Goal: Communication & Community: Answer question/provide support

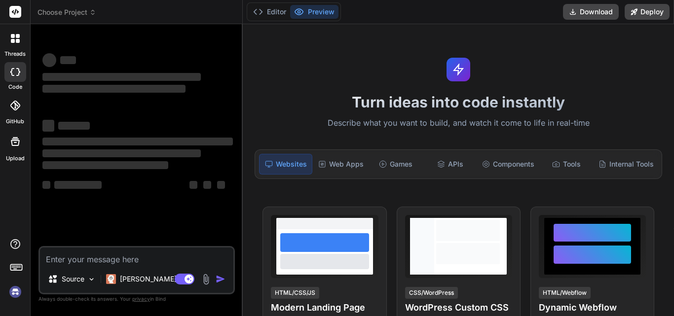
click at [126, 259] on textarea at bounding box center [136, 257] width 193 height 18
type textarea "x"
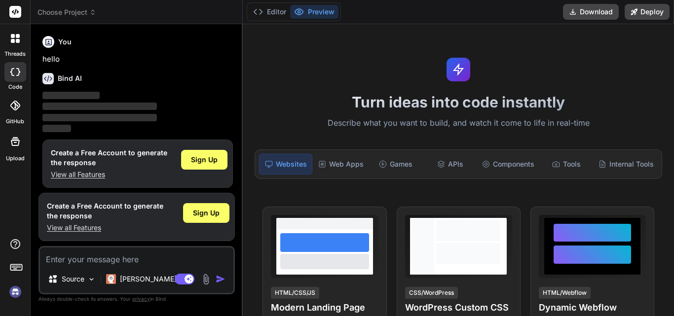
scroll to position [5, 0]
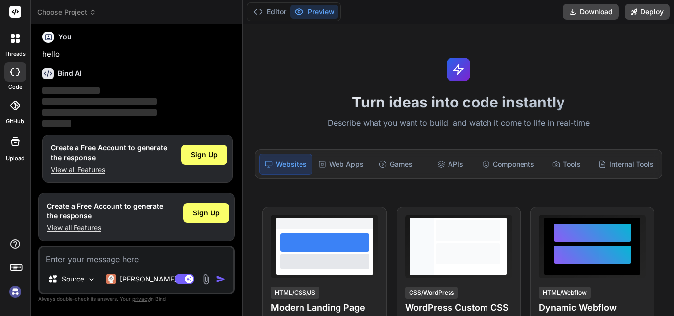
click at [121, 258] on textarea at bounding box center [136, 257] width 193 height 18
paste textarea "Hi Sonali, We have fixed all assigned bugs and uploaded the latest build at tes…"
type textarea "Hi Sonali, We have fixed all assigned bugs and uploaded the latest build at tes…"
type textarea "x"
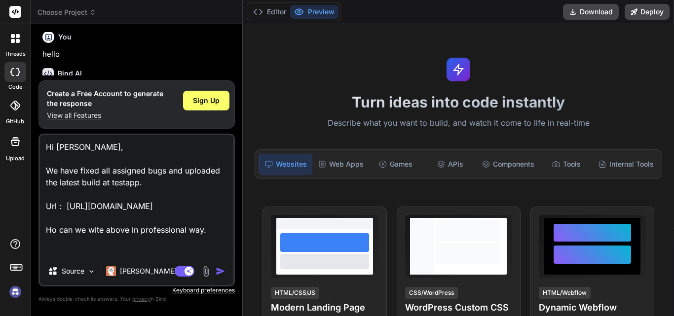
scroll to position [1, 0]
type textarea "Hi Sonali, We have fixed all assigned bugs and uploaded the latest build at tes…"
click at [222, 273] on img "button" at bounding box center [221, 272] width 10 height 10
click at [198, 102] on span "Sign Up" at bounding box center [206, 101] width 27 height 10
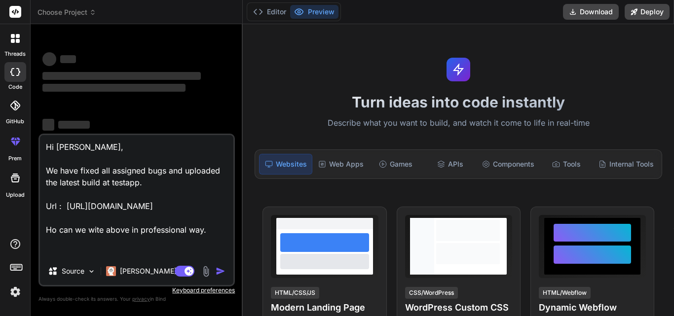
scroll to position [0, 0]
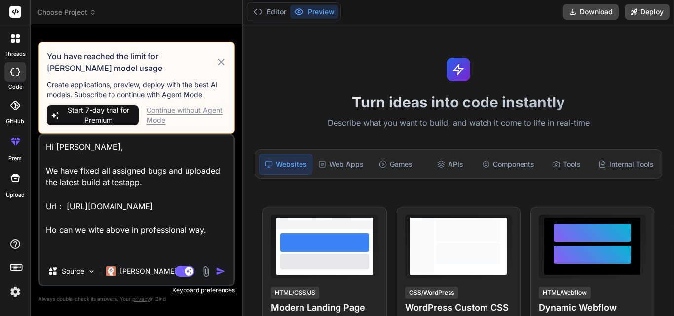
click at [190, 109] on div "Continue without Agent Mode" at bounding box center [187, 116] width 80 height 20
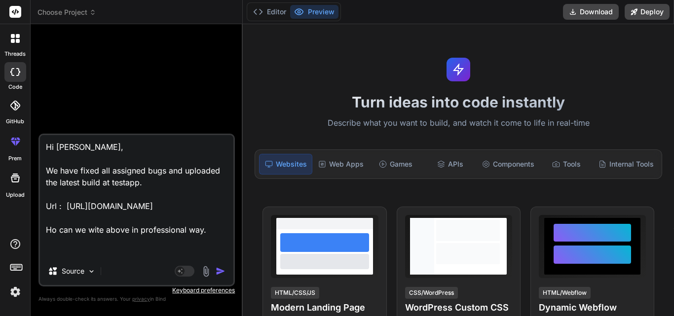
click at [218, 271] on img "button" at bounding box center [221, 272] width 10 height 10
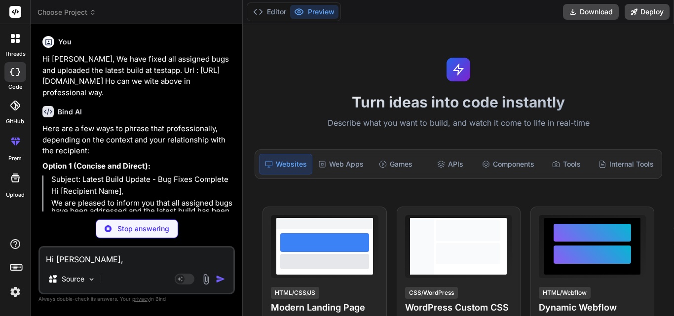
type textarea "x"
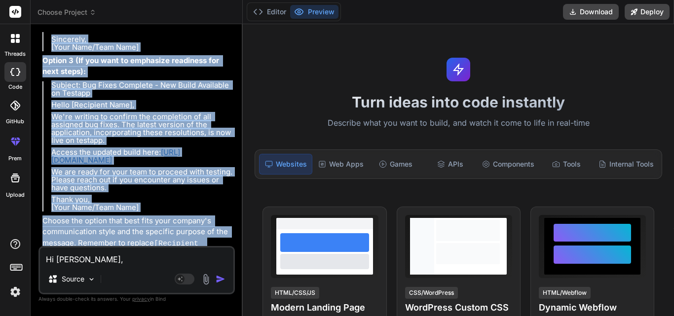
scroll to position [423, 0]
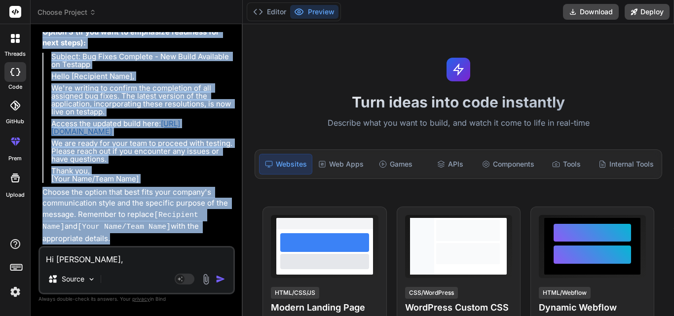
drag, startPoint x: 42, startPoint y: 129, endPoint x: 136, endPoint y: 187, distance: 109.4
copy div "Here are a few ways to phrase that professionally, depending on the context and…"
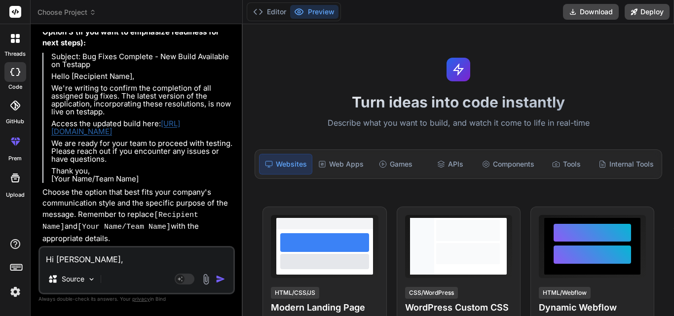
click at [114, 251] on textarea "Hi Sonali, We have fixed all assigned bugs and uploaded the latest build at tes…" at bounding box center [136, 257] width 193 height 18
paste textarea "NOTE : Please take it on priority basis as we have to provide latest Android bu…"
type textarea "NOTE : Please take it on priority basis as we have to provide latest Android bu…"
type textarea "x"
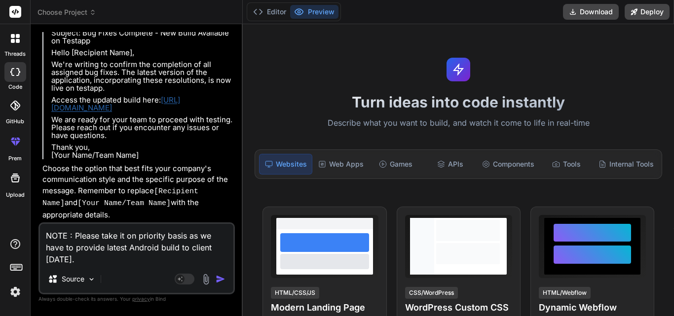
type textarea "NOTE : Please take it on priority basis as we have to provide latest Android bu…"
click at [222, 278] on img "button" at bounding box center [221, 279] width 10 height 10
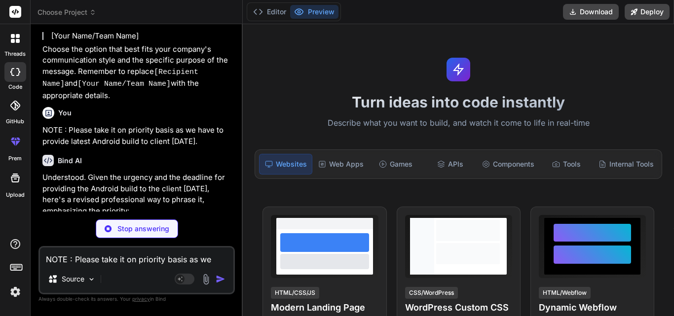
scroll to position [536, 0]
type textarea "x"
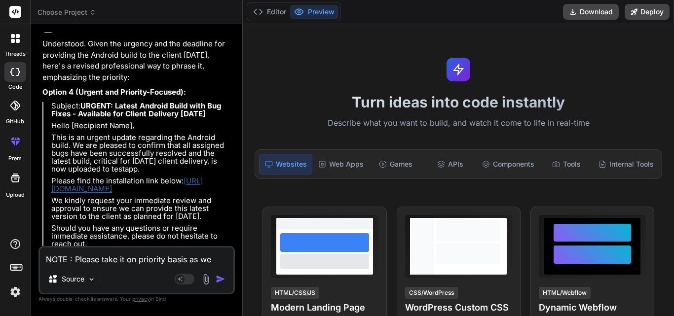
scroll to position [685, 0]
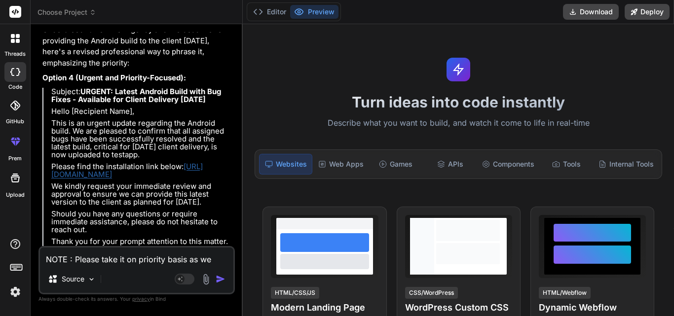
click at [158, 104] on strong "URGENT: Latest Android Build with Bug Fixes - Available for Client Delivery Tom…" at bounding box center [137, 95] width 172 height 17
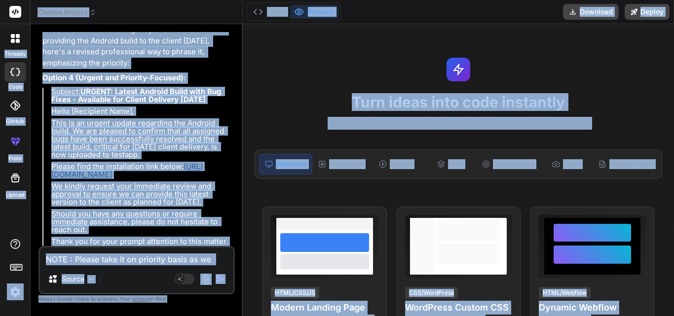
copy div "threads code GitHub prem Upload Choose Project Created with Pixso. Bind AI Web …"
click at [132, 267] on div "NOTE : Please take it on priority basis as we have to provide latest Android bu…" at bounding box center [136, 270] width 196 height 48
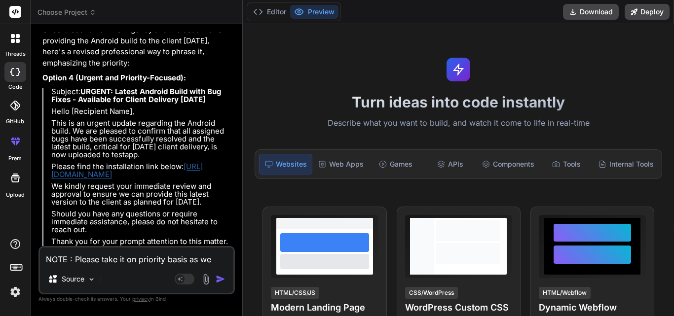
click at [107, 258] on textarea "NOTE : Please take it on priority basis as we have to provide latest Android bu…" at bounding box center [136, 257] width 193 height 18
paste textarea "NOTE : Please take it on priority basis as we have to provide latest Android bu…"
type textarea "NOTE : Please take it on priority basis as we have to provide latest Android bu…"
type textarea "x"
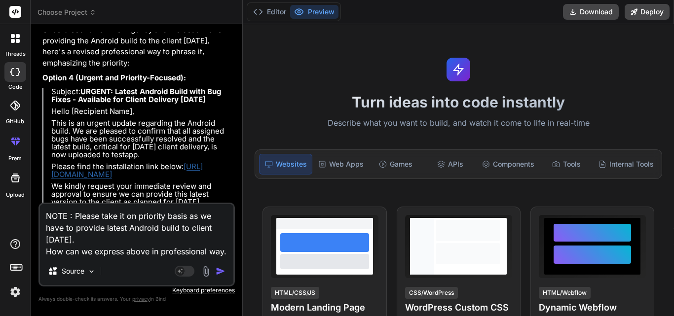
type textarea "NOTE : Please take it on priority basis as we have to provide latest Android bu…"
click at [219, 272] on img "button" at bounding box center [221, 272] width 10 height 10
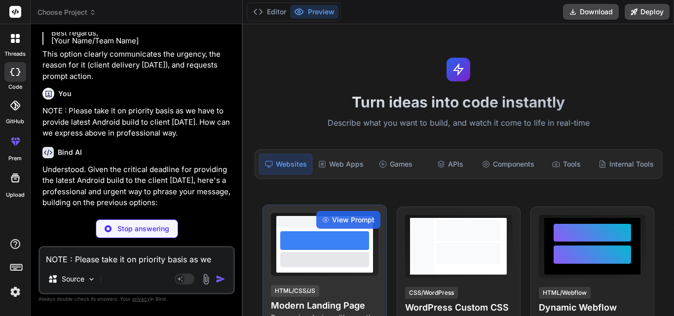
scroll to position [905, 0]
type textarea "x"
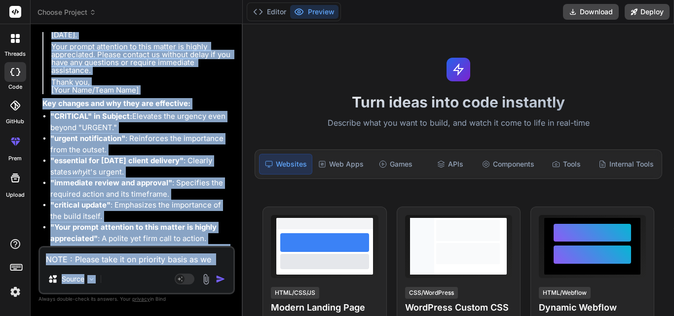
scroll to position [1325, 0]
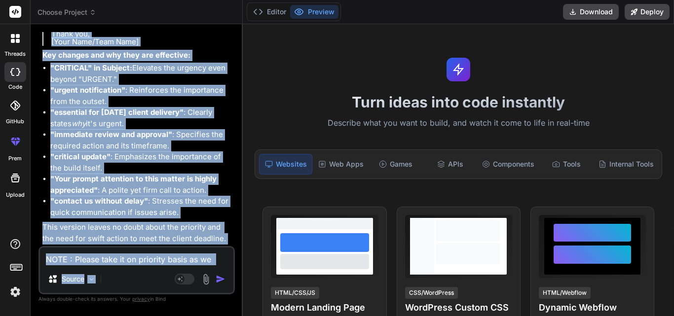
drag, startPoint x: 43, startPoint y: 59, endPoint x: 189, endPoint y: 270, distance: 256.7
click at [189, 270] on div "You Hi Sonali, We have fixed all assigned bugs and uploaded the latest build at…" at bounding box center [136, 174] width 196 height 284
copy div "Understood. Given the critical deadline for providing the latest Android build …"
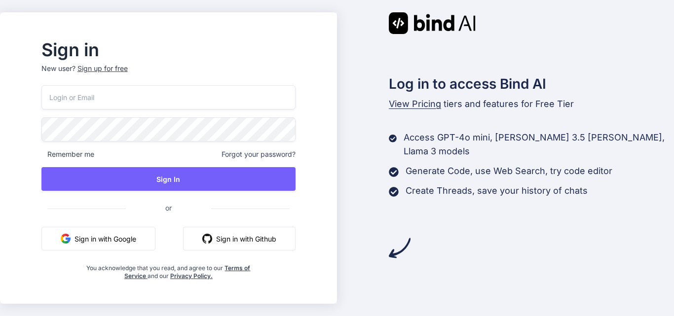
click at [108, 101] on input "email" at bounding box center [168, 97] width 254 height 24
type input "[EMAIL_ADDRESS][DOMAIN_NAME]"
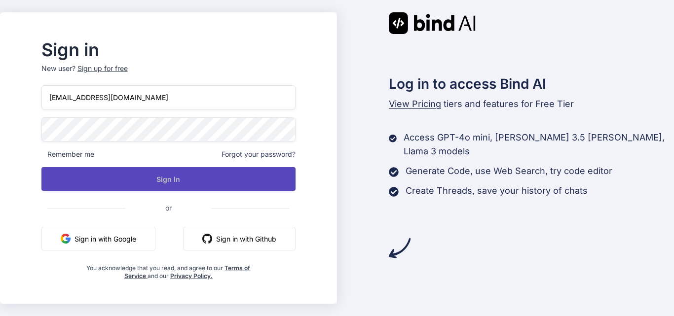
click at [204, 177] on button "Sign In" at bounding box center [168, 179] width 254 height 24
